Goal: Transaction & Acquisition: Purchase product/service

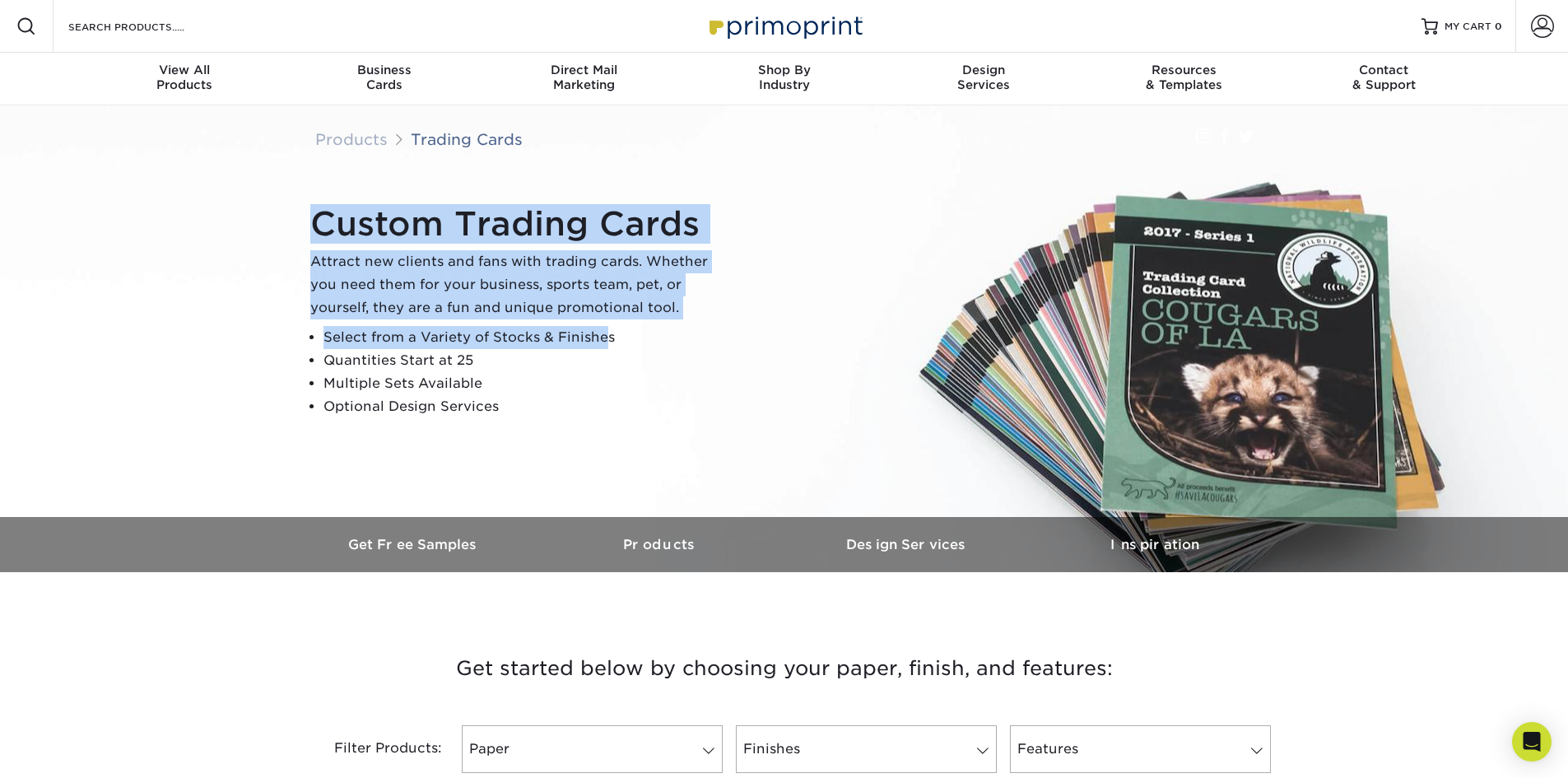
drag, startPoint x: 301, startPoint y: 210, endPoint x: 601, endPoint y: 333, distance: 324.2
click at [601, 333] on div "Custom Trading Cards Attract new clients and fans with trading cards. Whether y…" at bounding box center [784, 311] width 988 height 412
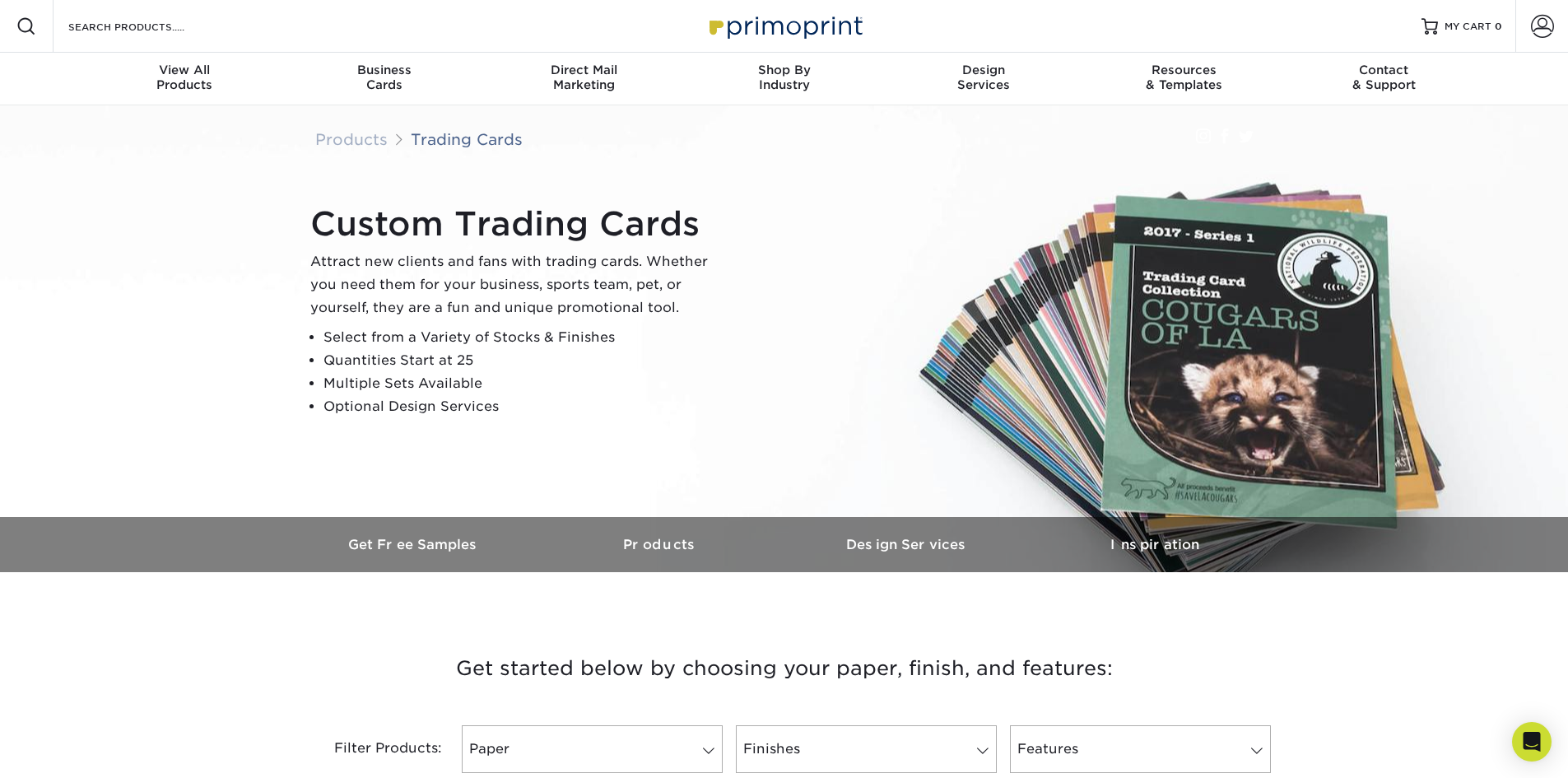
click at [505, 369] on li "Quantities Start at 25" at bounding box center [523, 361] width 399 height 23
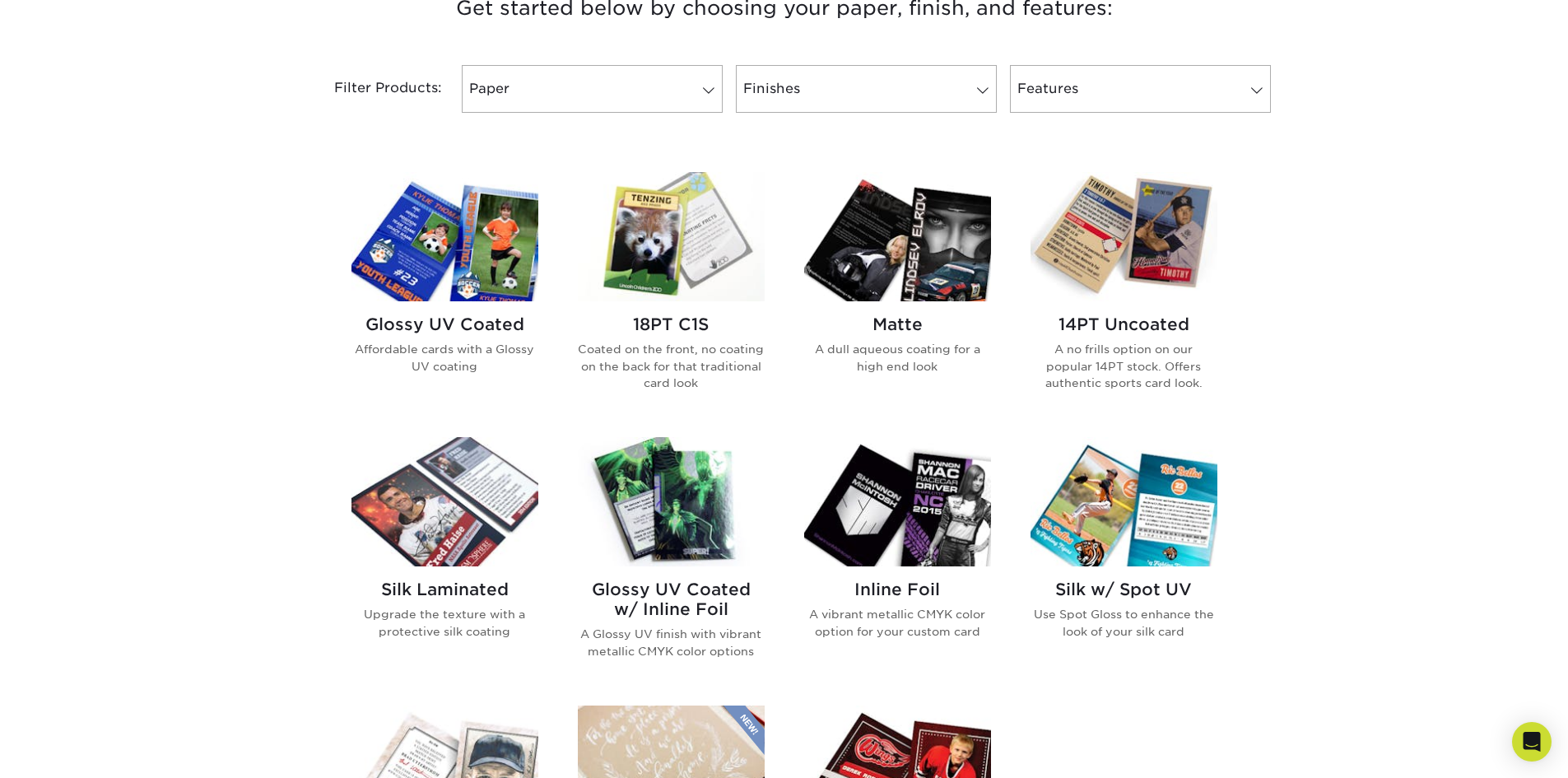
scroll to position [658, 0]
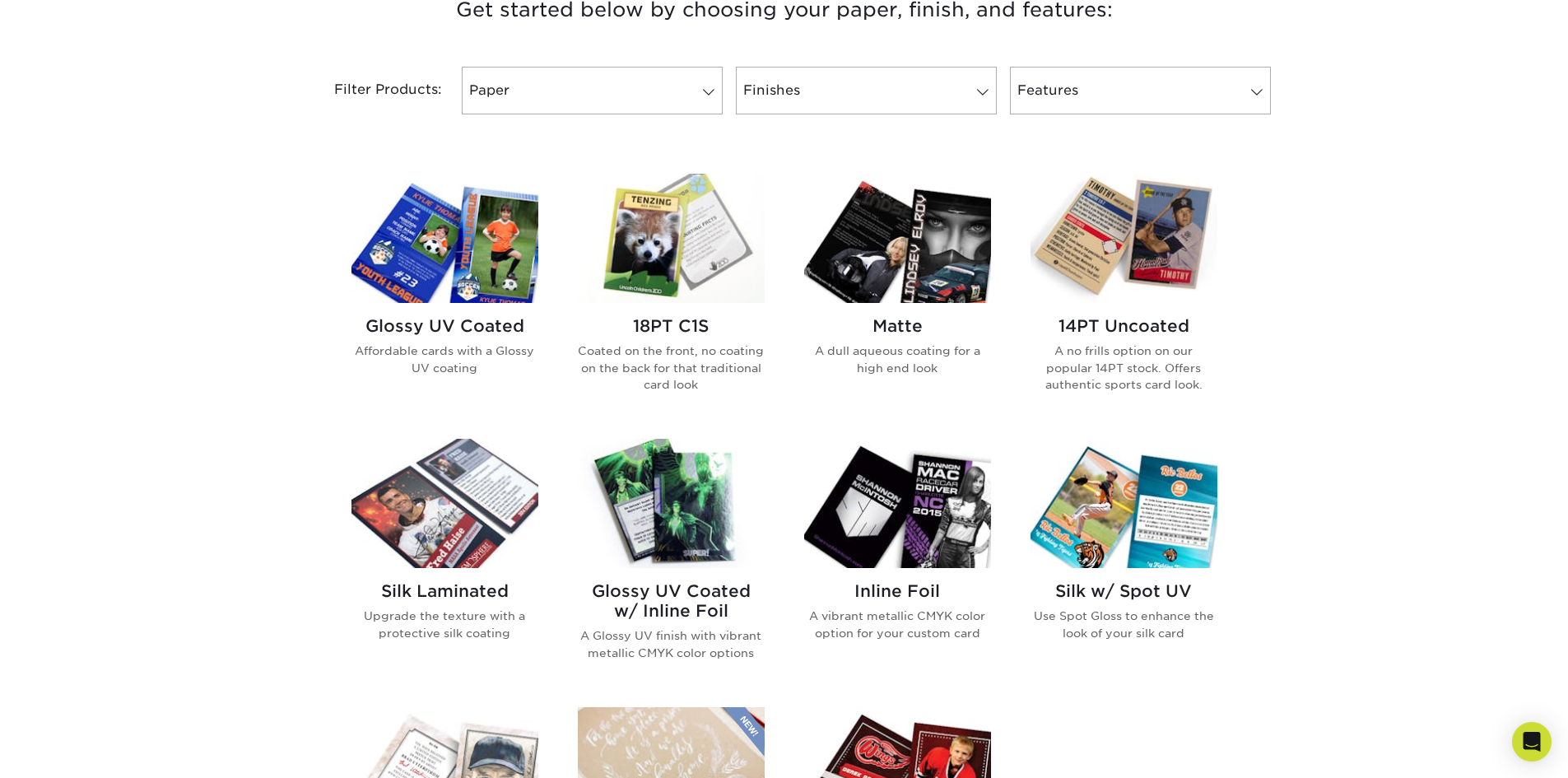
click at [420, 255] on img at bounding box center [444, 238] width 187 height 129
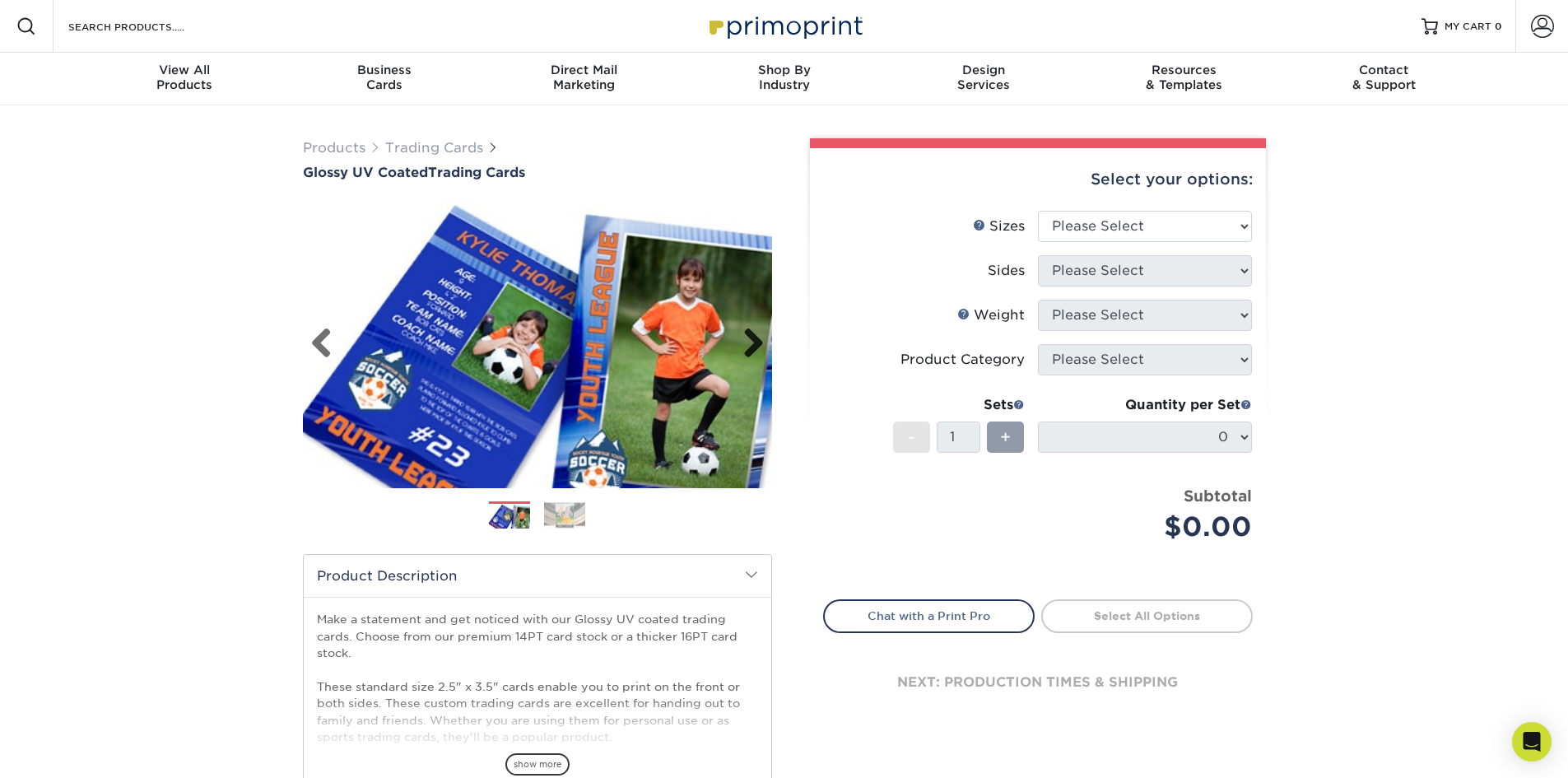
click at [753, 342] on link "Next" at bounding box center [747, 343] width 33 height 33
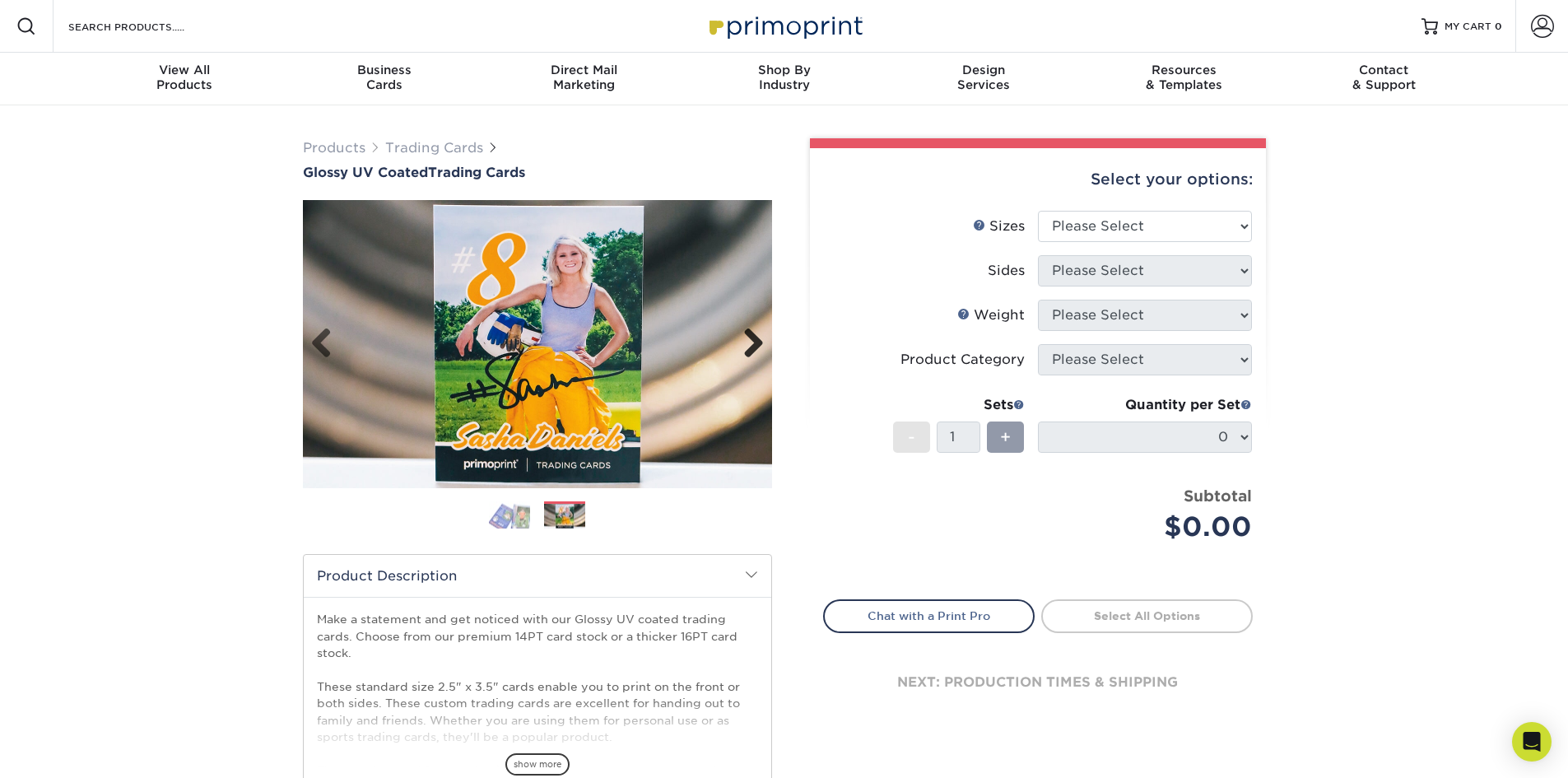
click at [763, 344] on link "Next" at bounding box center [747, 343] width 33 height 33
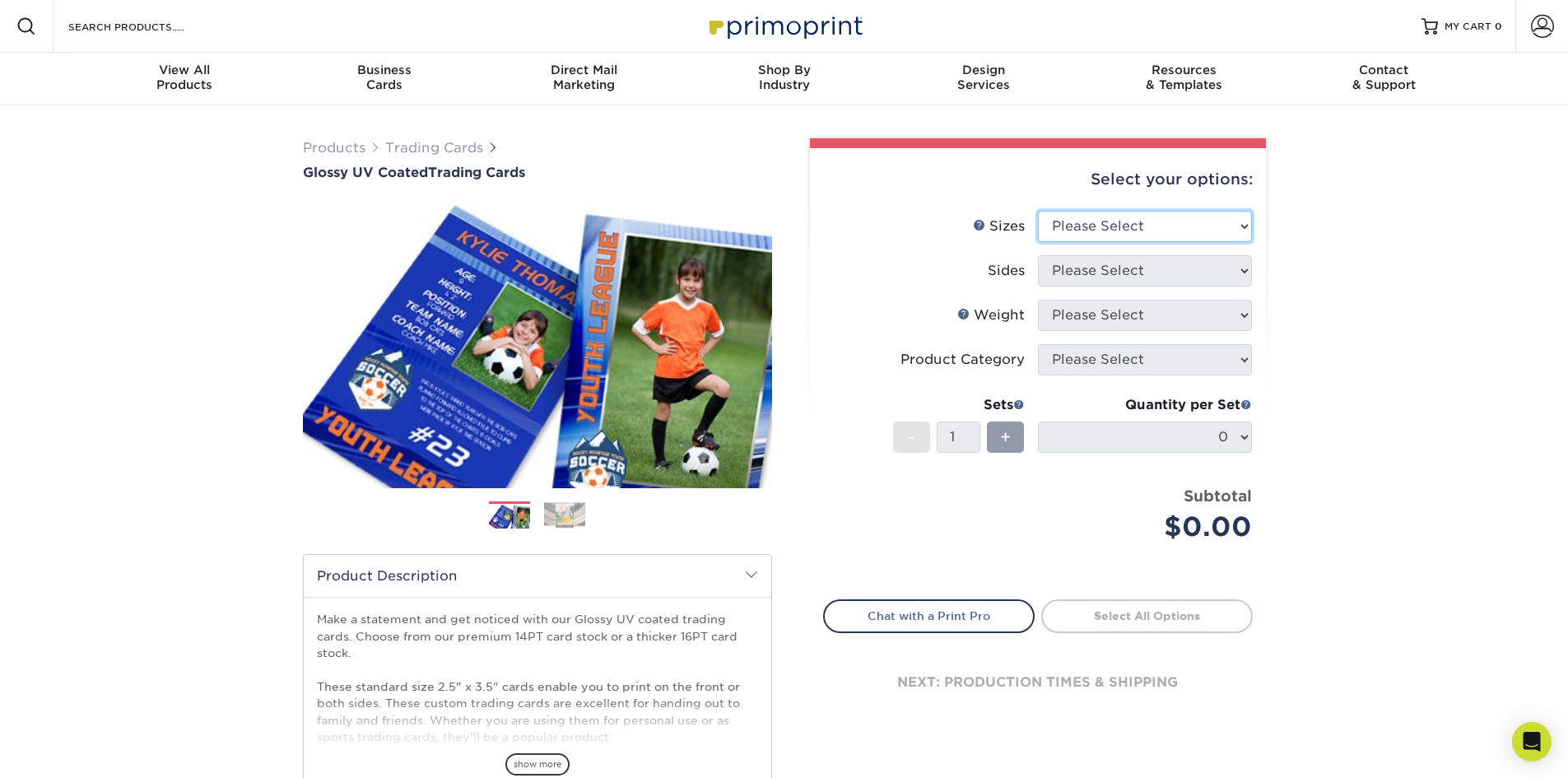
click at [1105, 213] on select "Please Select 2.5" x 3.5"" at bounding box center [1145, 226] width 214 height 31
select select "2.50x3.50"
click at [1038, 211] on select "Please Select 2.5" x 3.5"" at bounding box center [1145, 226] width 214 height 31
click at [1106, 276] on select "Please Select Print Both Sides Print Front Only" at bounding box center [1145, 270] width 214 height 31
click at [1095, 284] on select "Please Select Print Both Sides Print Front Only" at bounding box center [1145, 270] width 214 height 31
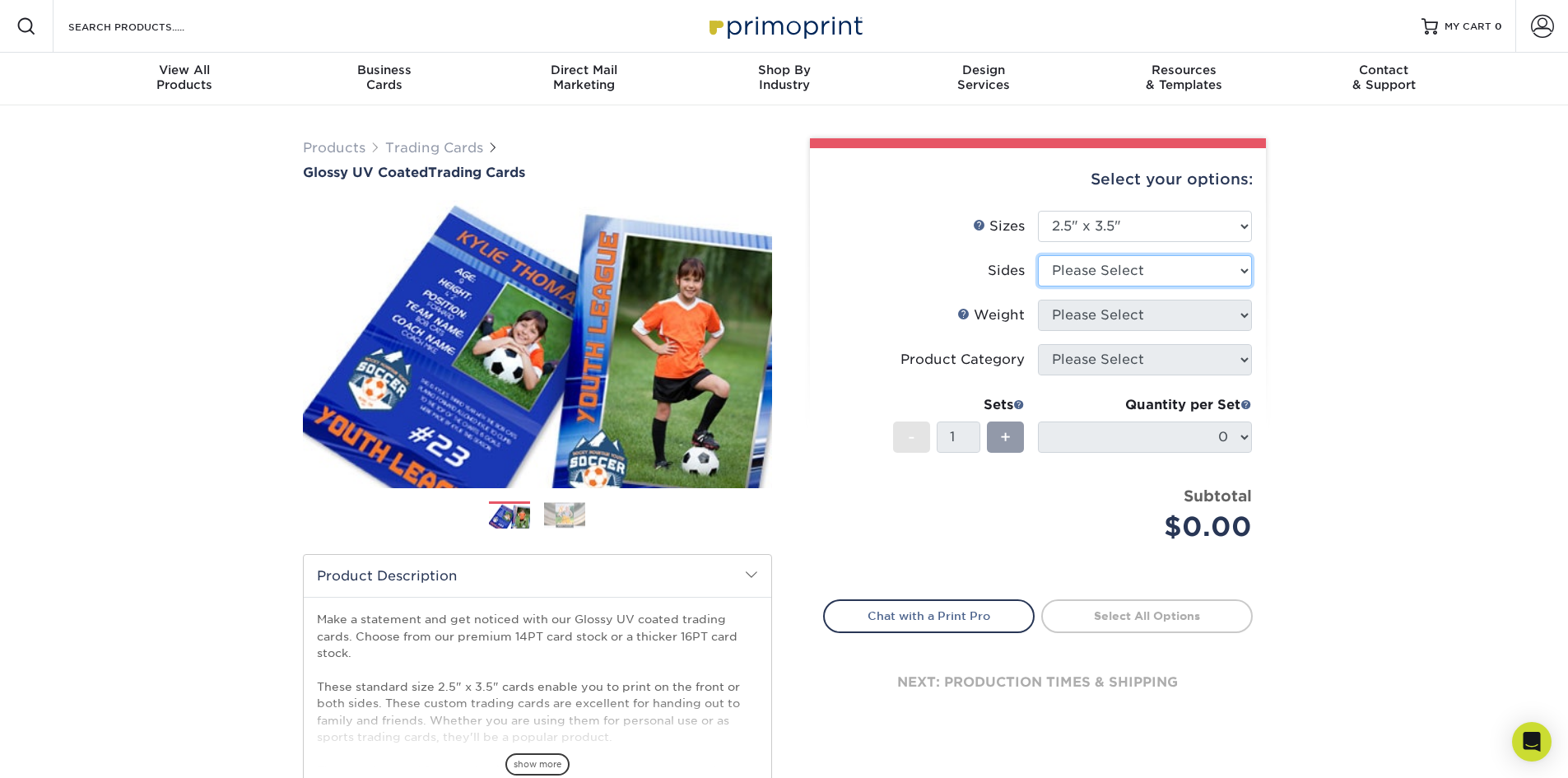
select select "13abbda7-1d64-4f25-8bb2-c179b224825d"
click at [1038, 255] on select "Please Select Print Both Sides Print Front Only" at bounding box center [1145, 270] width 214 height 31
click at [1128, 325] on select "Please Select 16PT 14PT 18PT C1S" at bounding box center [1145, 315] width 214 height 31
select select "18PTC1S"
click at [1038, 300] on select "Please Select 16PT 14PT 18PT C1S" at bounding box center [1145, 315] width 214 height 31
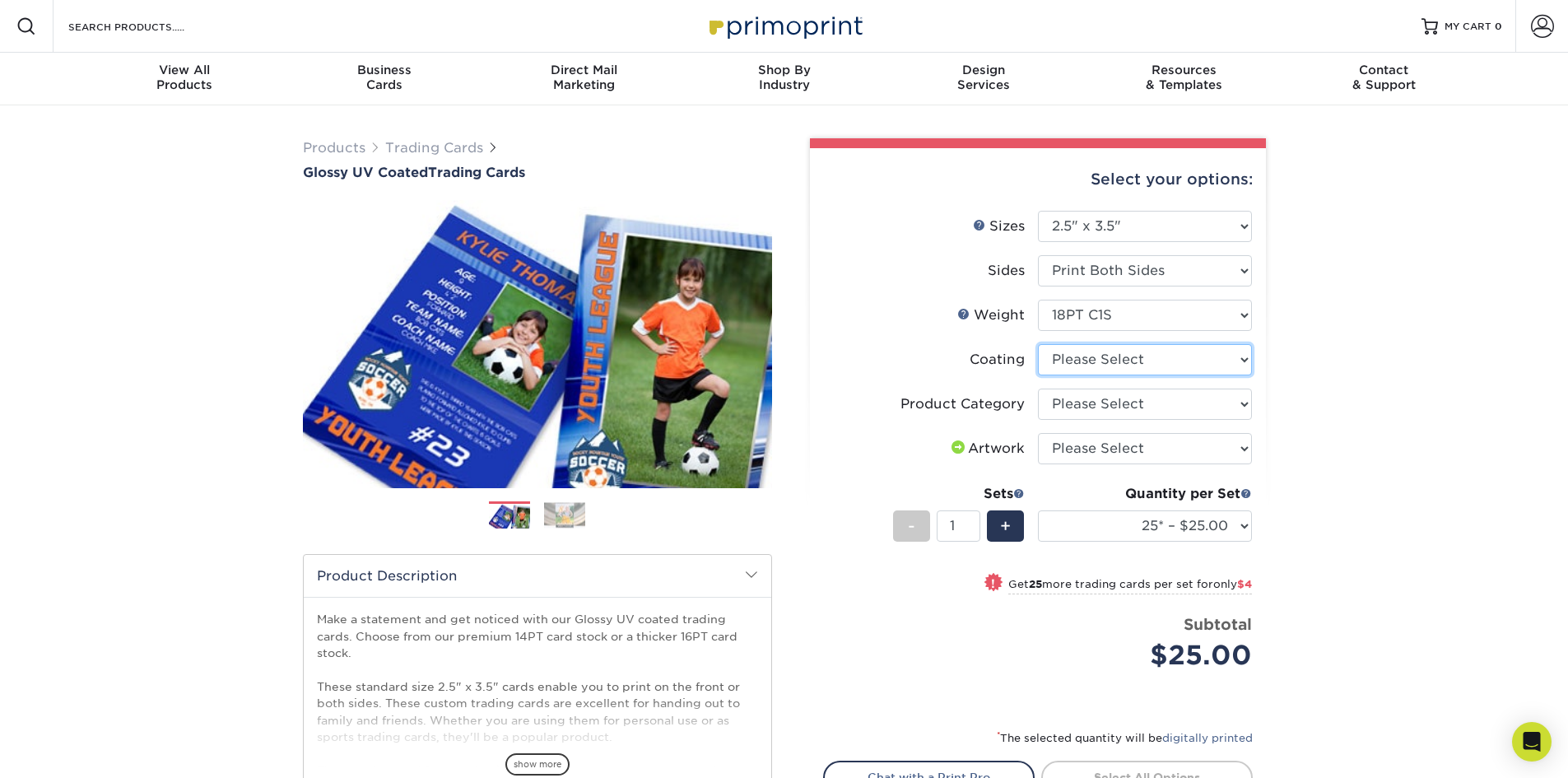
click at [1161, 362] on select at bounding box center [1145, 359] width 214 height 31
select select "1e8116af-acfc-44b1-83dc-8181aa338834"
click at [1038, 343] on select at bounding box center [1145, 359] width 214 height 31
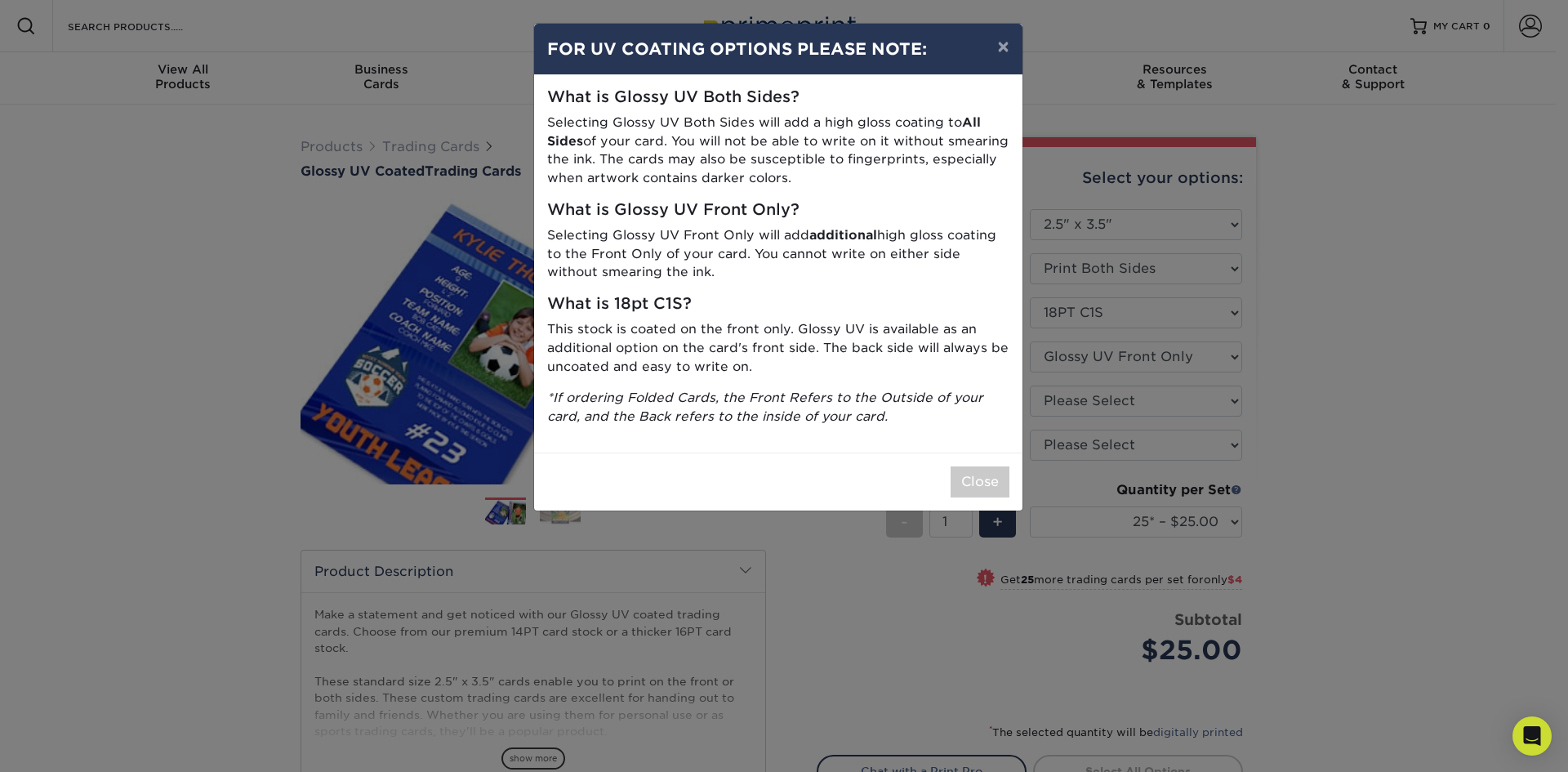
click at [971, 176] on p "Selecting Glossy UV Both Sides will add a high gloss coating to All Sides of yo…" at bounding box center [778, 151] width 462 height 74
click at [994, 56] on button "×" at bounding box center [1003, 46] width 38 height 46
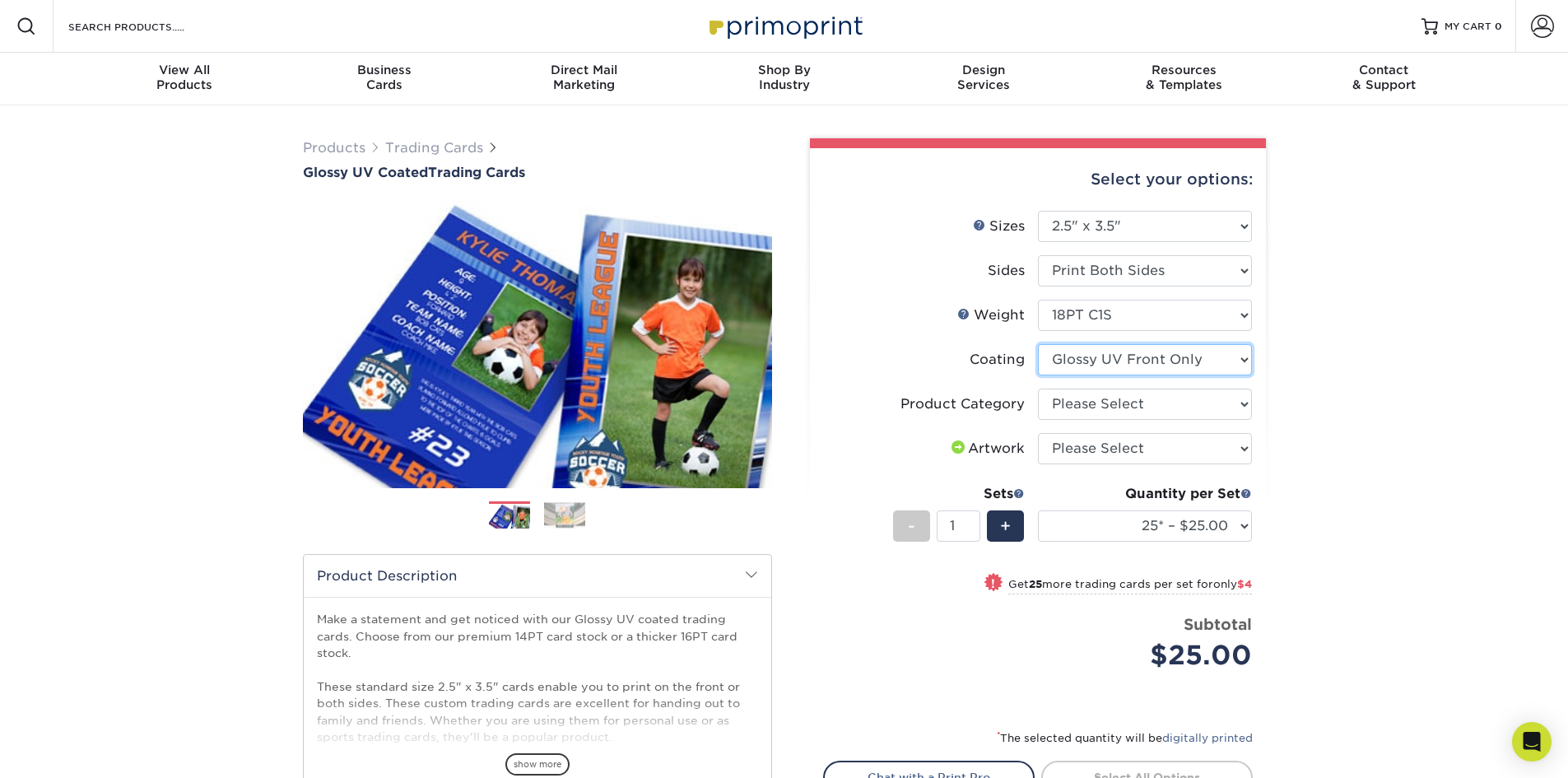
click at [1116, 355] on select at bounding box center [1145, 359] width 214 height 31
drag, startPoint x: 1347, startPoint y: 399, endPoint x: 1336, endPoint y: 399, distance: 11.0
click at [1347, 399] on div "Products Trading Cards Glossy UV Coated Trading Cards Previous Next /" at bounding box center [784, 545] width 1568 height 879
click at [1156, 409] on select "Please Select Trading Cards" at bounding box center [1145, 403] width 214 height 31
select select "c2f9bce9-36c2-409d-b101-c29d9d031e18"
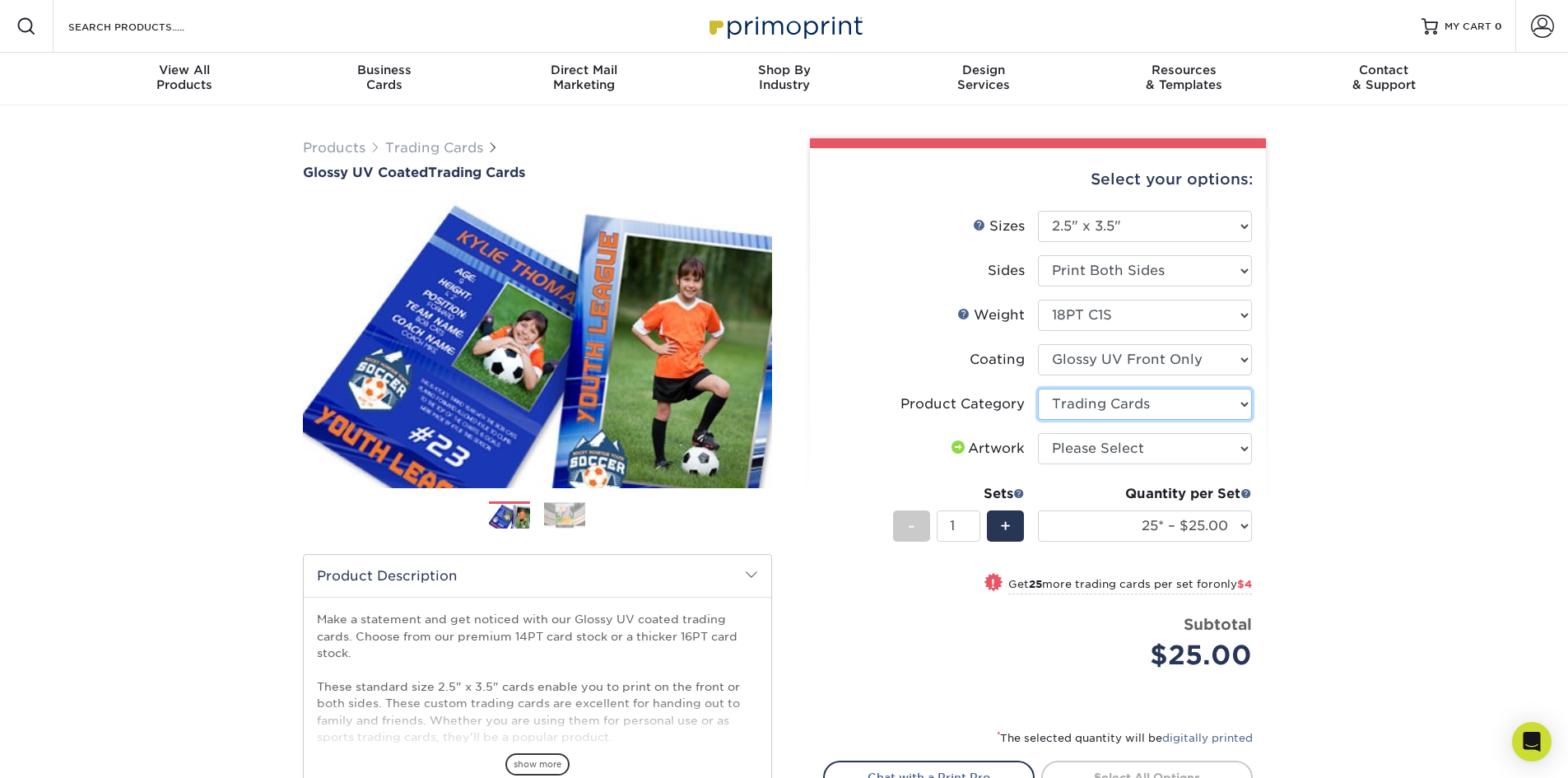
click at [1038, 388] on select "Please Select Trading Cards" at bounding box center [1145, 403] width 214 height 31
click at [1137, 457] on select "Please Select I will upload files I need a design - $100" at bounding box center [1145, 448] width 214 height 31
click at [1038, 433] on select "Please Select I will upload files I need a design - $100" at bounding box center [1145, 448] width 214 height 31
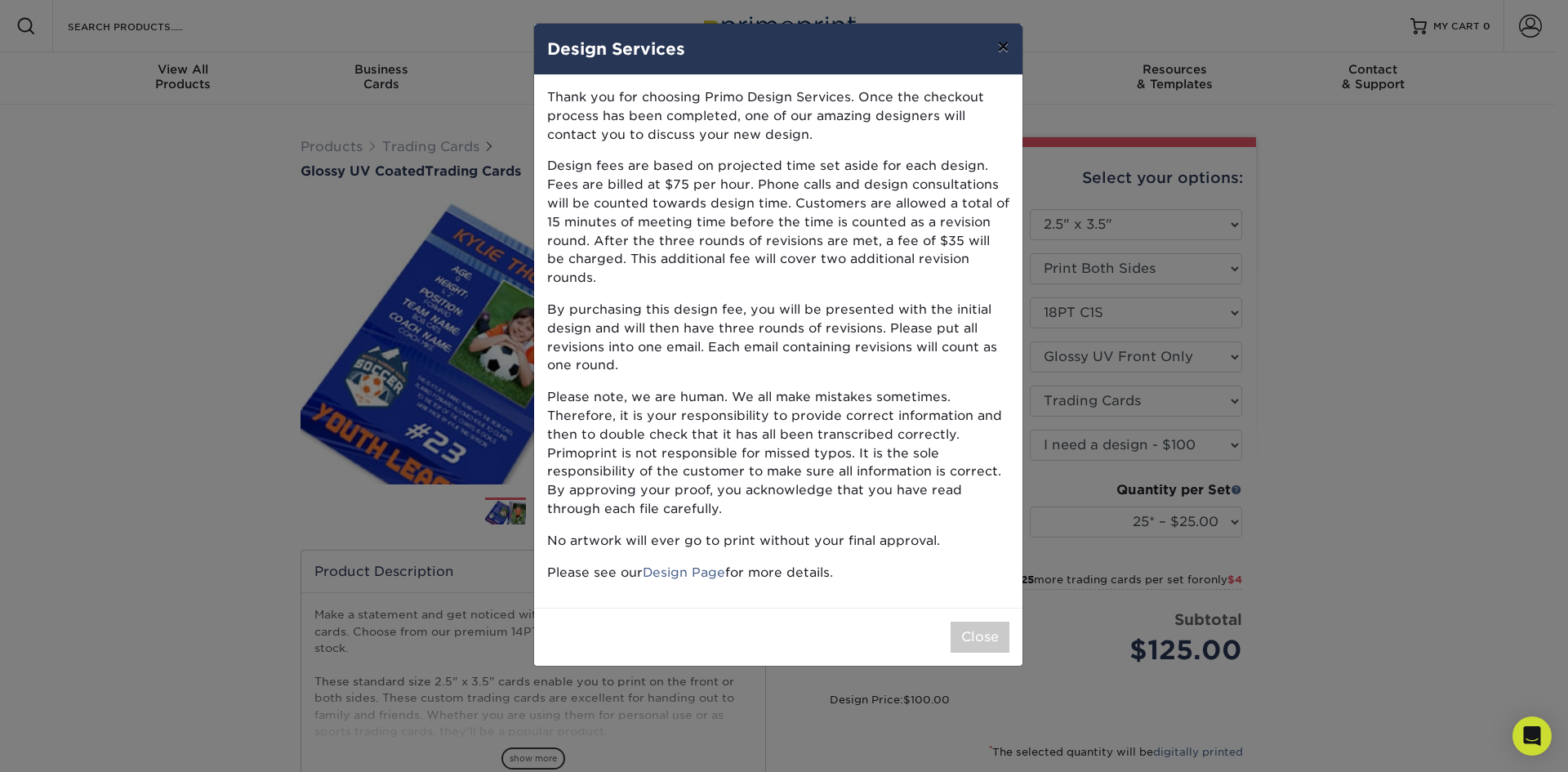
click at [1006, 51] on button "×" at bounding box center [1003, 46] width 38 height 46
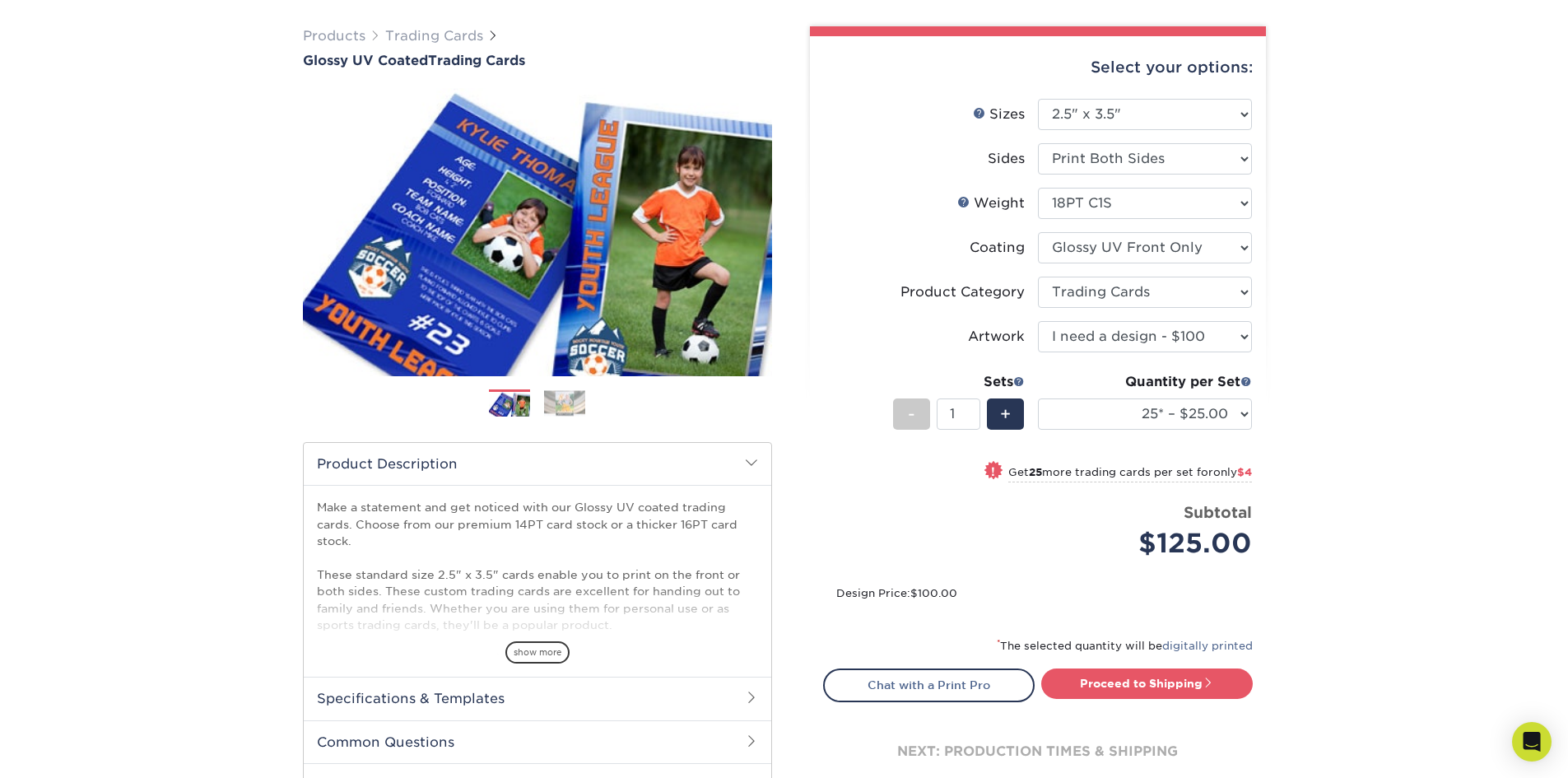
scroll to position [83, 0]
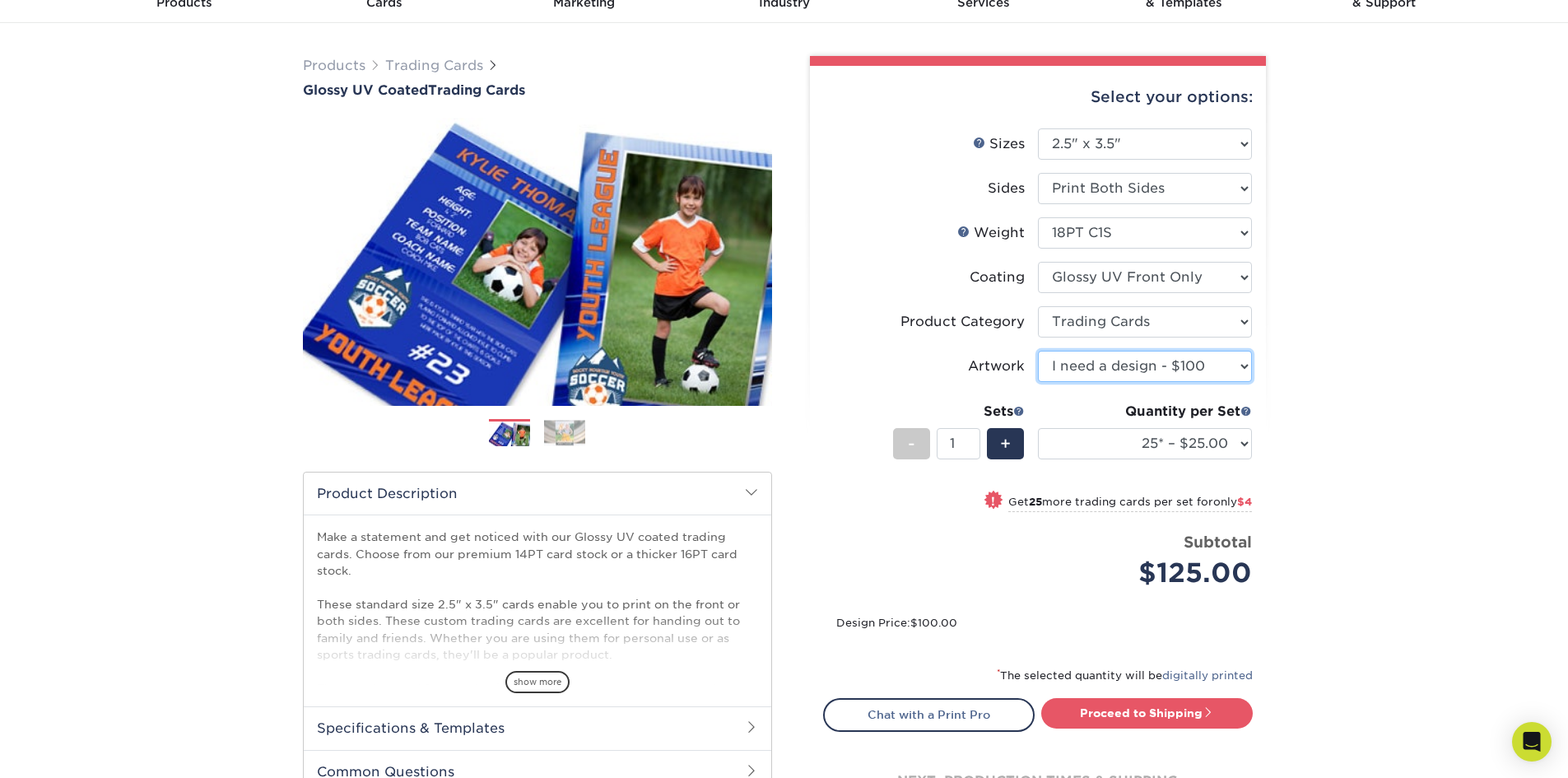
click at [1145, 368] on select "Please Select I will upload files I need a design - $100" at bounding box center [1145, 365] width 214 height 31
select select "upload"
click at [1038, 350] on select "Please Select I will upload files I need a design - $100" at bounding box center [1145, 365] width 214 height 31
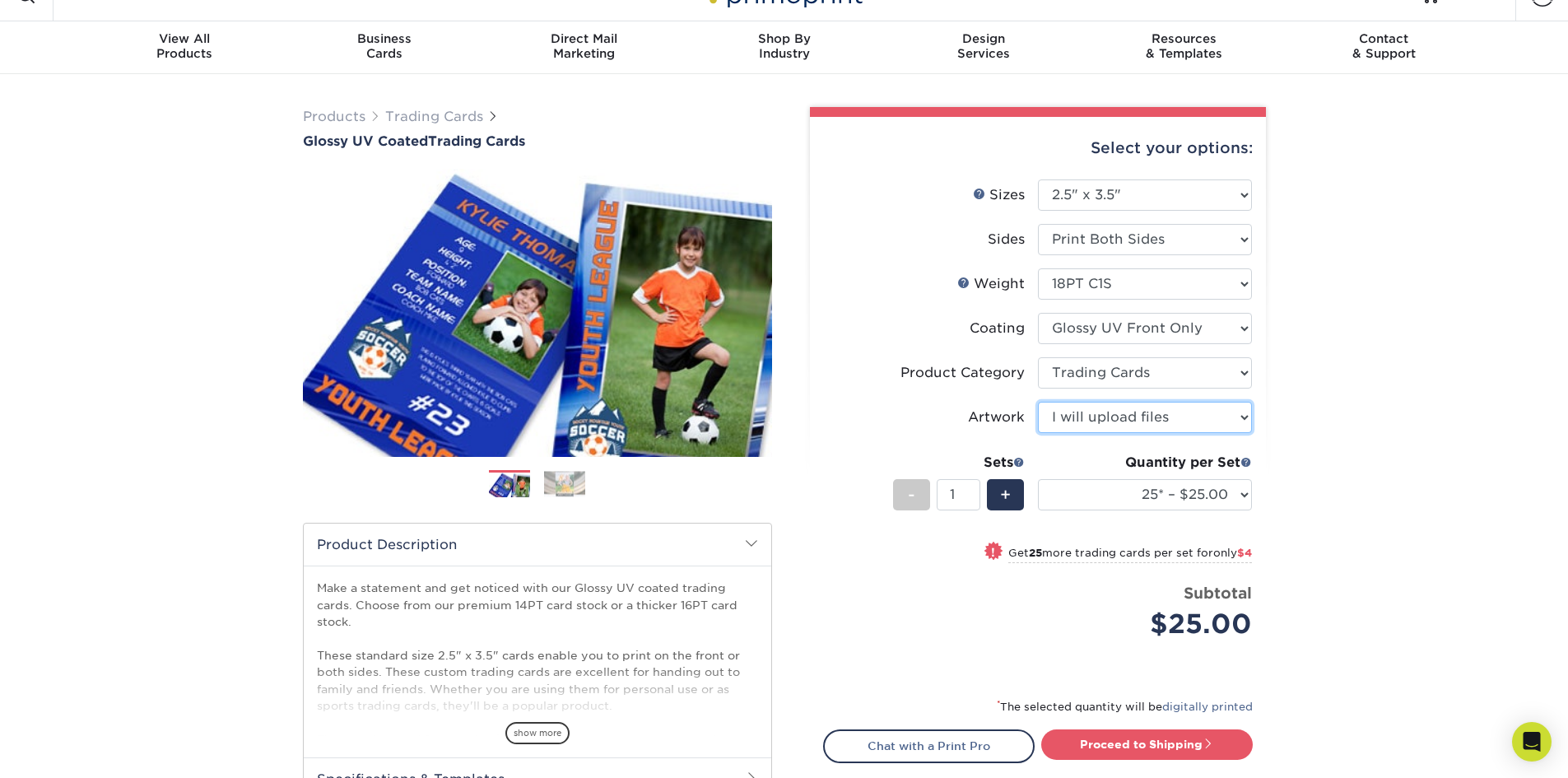
scroll to position [0, 0]
